Goal: Transaction & Acquisition: Purchase product/service

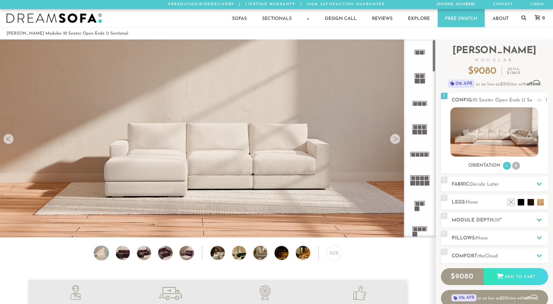
click at [418, 180] on rect at bounding box center [418, 179] width 4 height 4
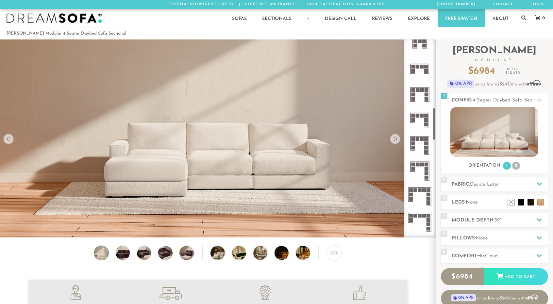
click at [435, 185] on ul at bounding box center [420, 235] width 32 height 1228
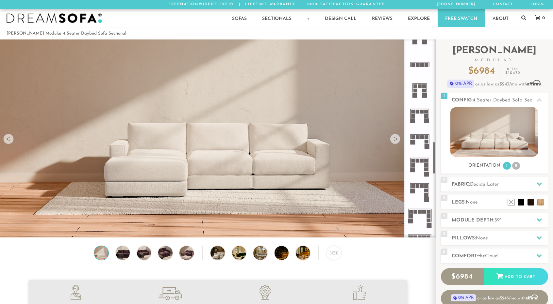
click at [435, 185] on ul at bounding box center [420, 26] width 32 height 1228
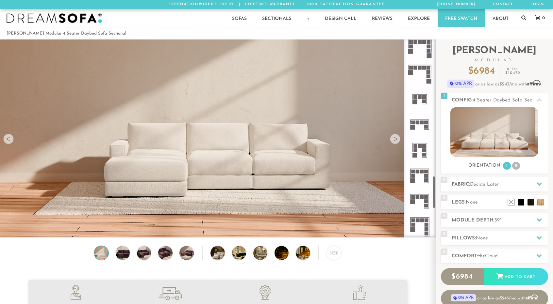
scroll to position [836, 0]
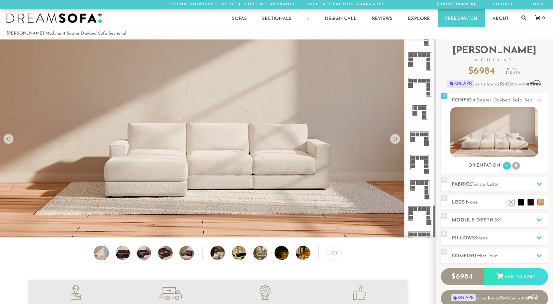
scroll to position [1027, 0]
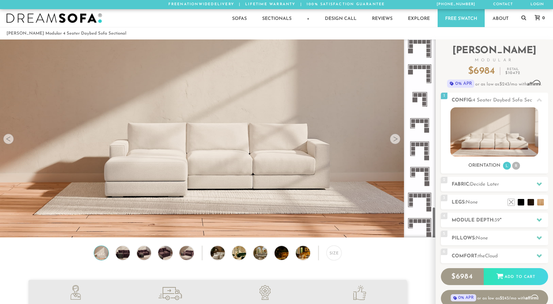
drag, startPoint x: 434, startPoint y: 180, endPoint x: 430, endPoint y: 221, distance: 40.7
click at [430, 221] on div at bounding box center [420, 139] width 32 height 198
click at [122, 259] on img at bounding box center [122, 253] width 17 height 14
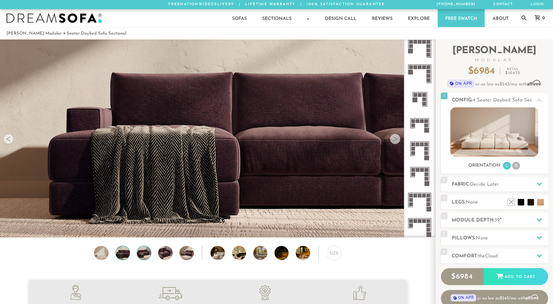
click at [149, 257] on img at bounding box center [144, 253] width 17 height 14
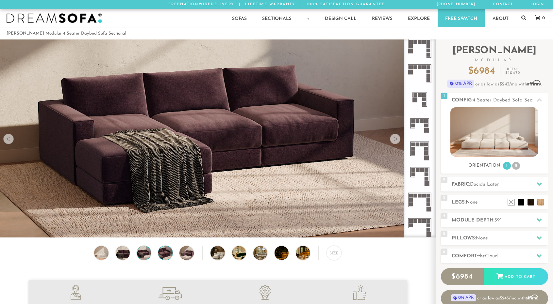
click at [164, 256] on img at bounding box center [165, 253] width 17 height 14
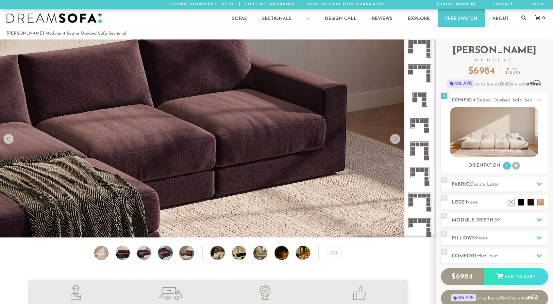
click at [185, 257] on img at bounding box center [186, 253] width 17 height 14
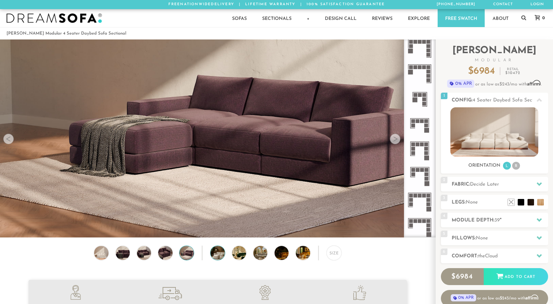
click at [217, 258] on img at bounding box center [222, 253] width 25 height 14
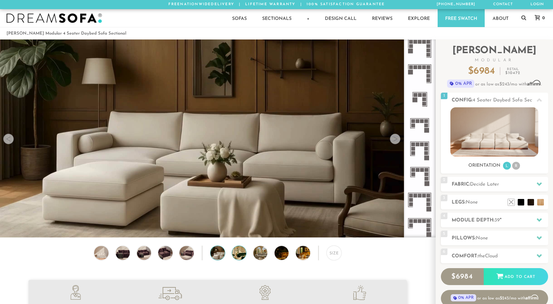
scroll to position [0, 0]
click at [255, 257] on img at bounding box center [265, 253] width 25 height 14
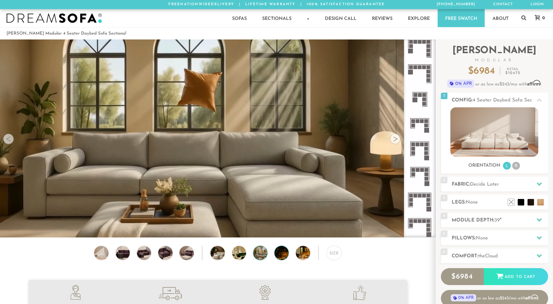
click at [286, 257] on img at bounding box center [286, 253] width 25 height 14
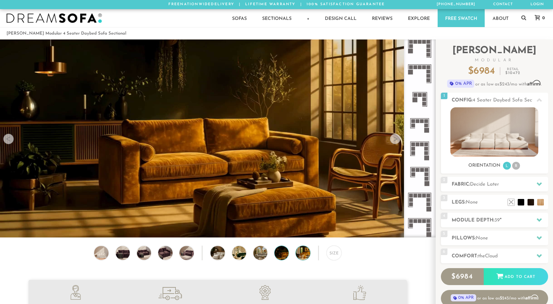
click at [307, 255] on img at bounding box center [308, 253] width 25 height 14
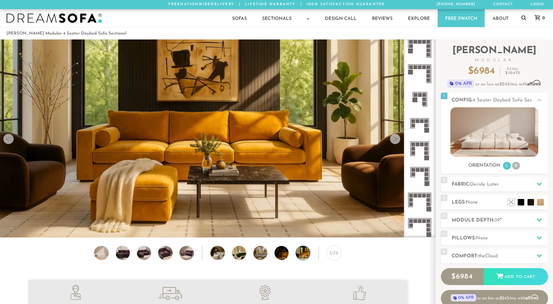
click at [307, 255] on img at bounding box center [308, 253] width 25 height 14
click at [518, 256] on h2 "Comfort: the Cloud" at bounding box center [500, 257] width 96 height 8
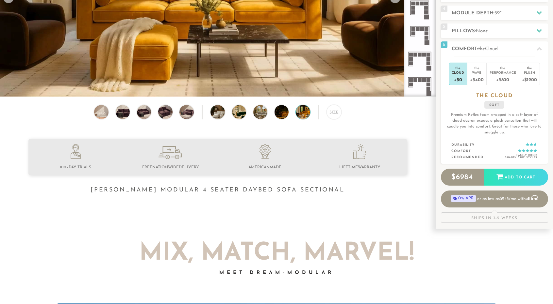
scroll to position [146, 0]
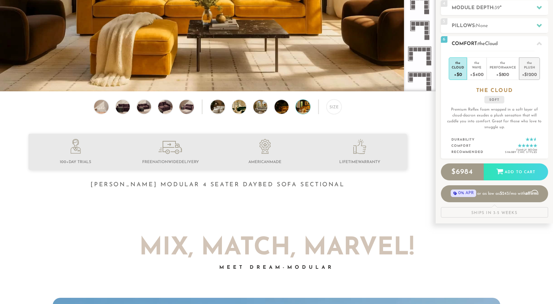
click at [526, 68] on div "Plush" at bounding box center [529, 67] width 15 height 5
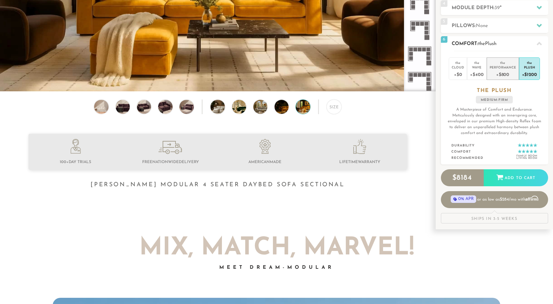
click at [507, 75] on div "+$800" at bounding box center [502, 74] width 26 height 9
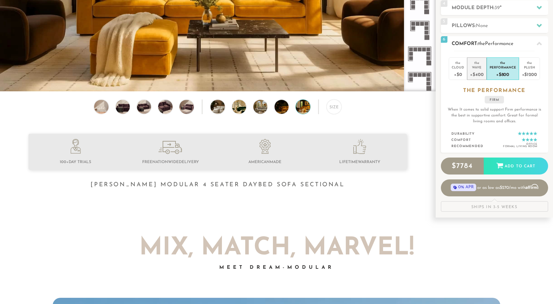
click at [480, 74] on div "+$400" at bounding box center [476, 74] width 13 height 9
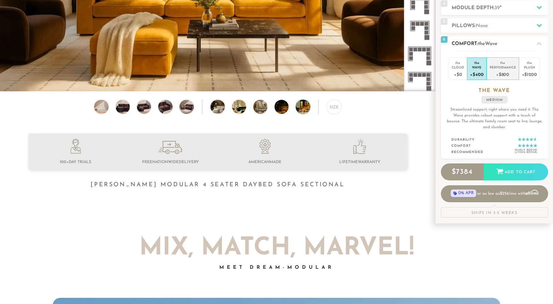
click at [496, 70] on div "+$800" at bounding box center [502, 74] width 26 height 9
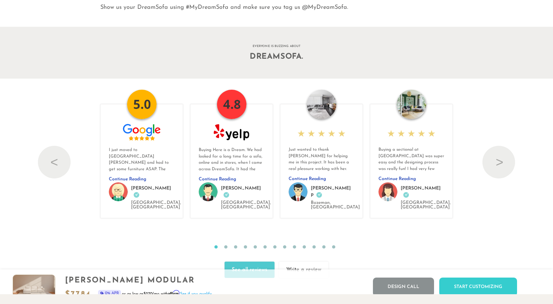
scroll to position [7121, 0]
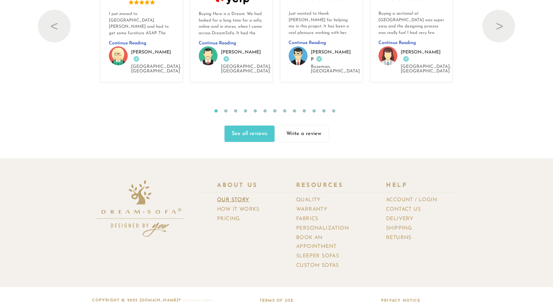
click at [240, 196] on link "Our Story" at bounding box center [235, 200] width 37 height 9
